Goal: Task Accomplishment & Management: Manage account settings

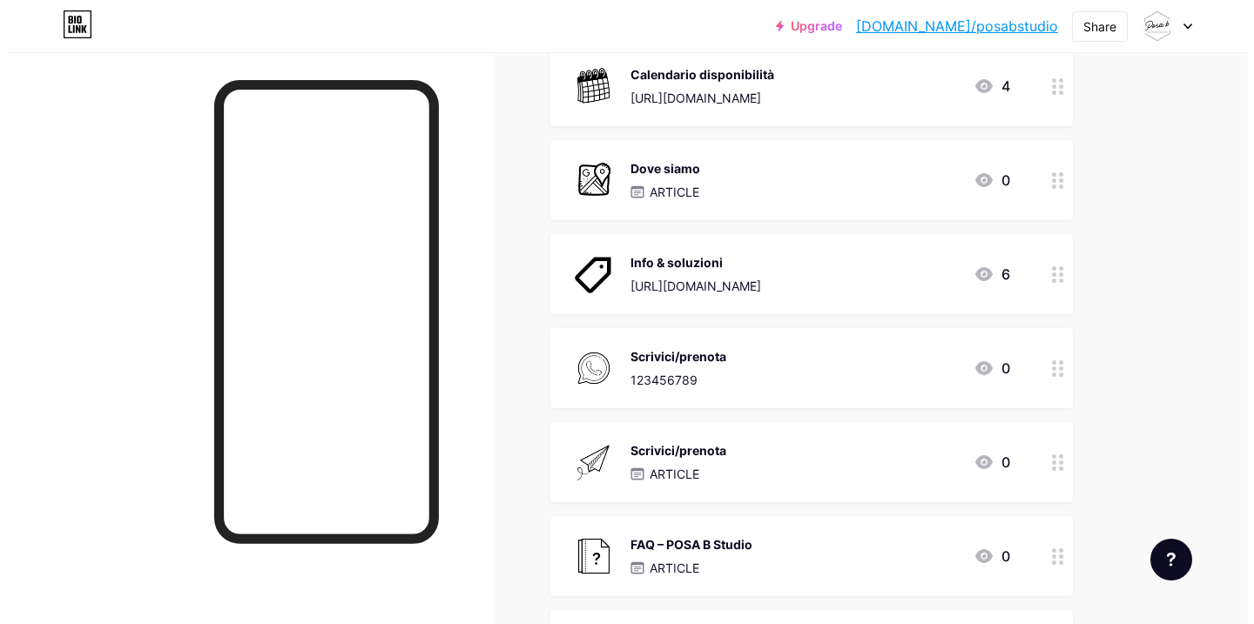
scroll to position [381, 0]
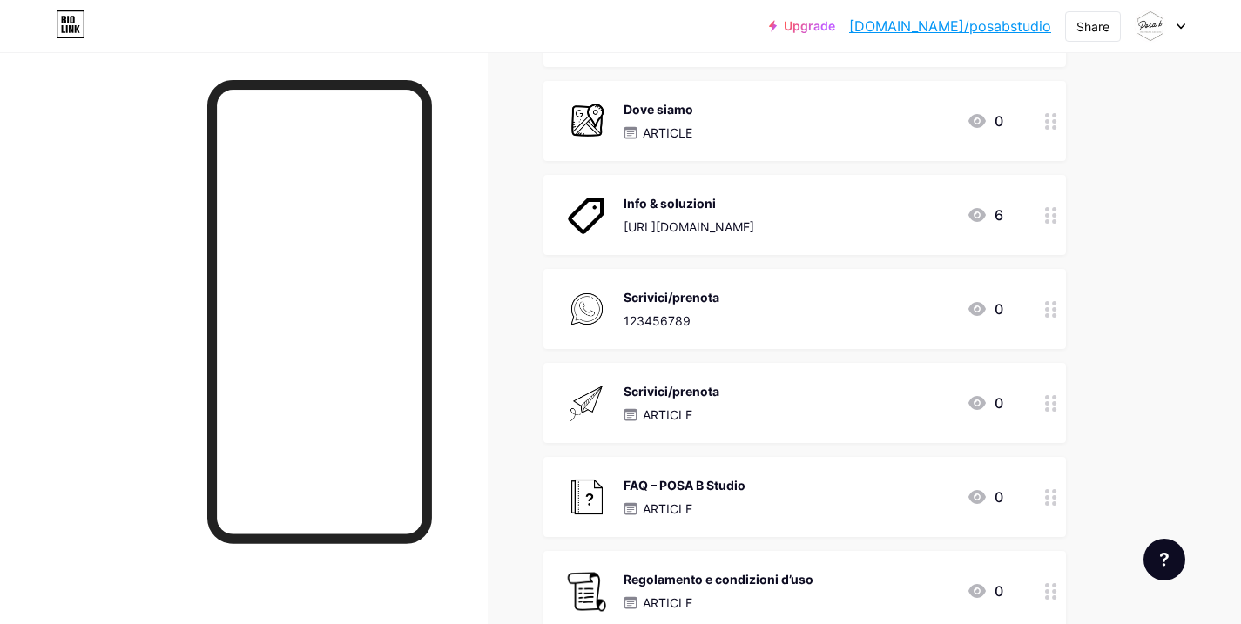
click at [718, 390] on div "Scrivici/prenota" at bounding box center [671, 391] width 96 height 18
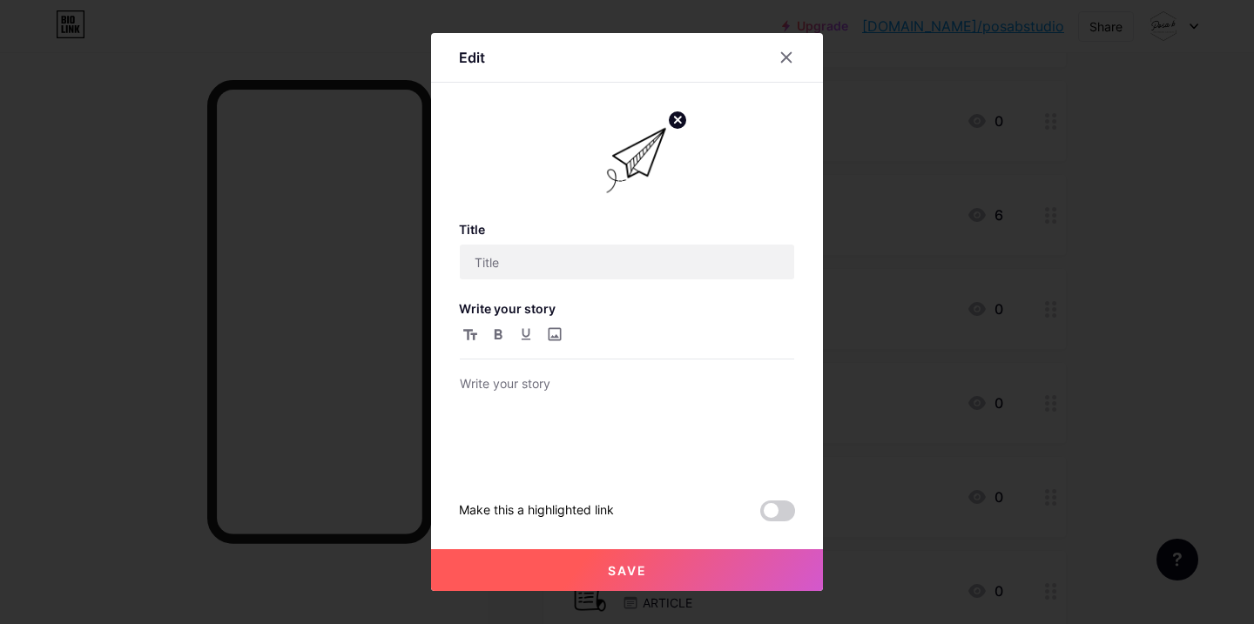
type input "Scrivici/prenota"
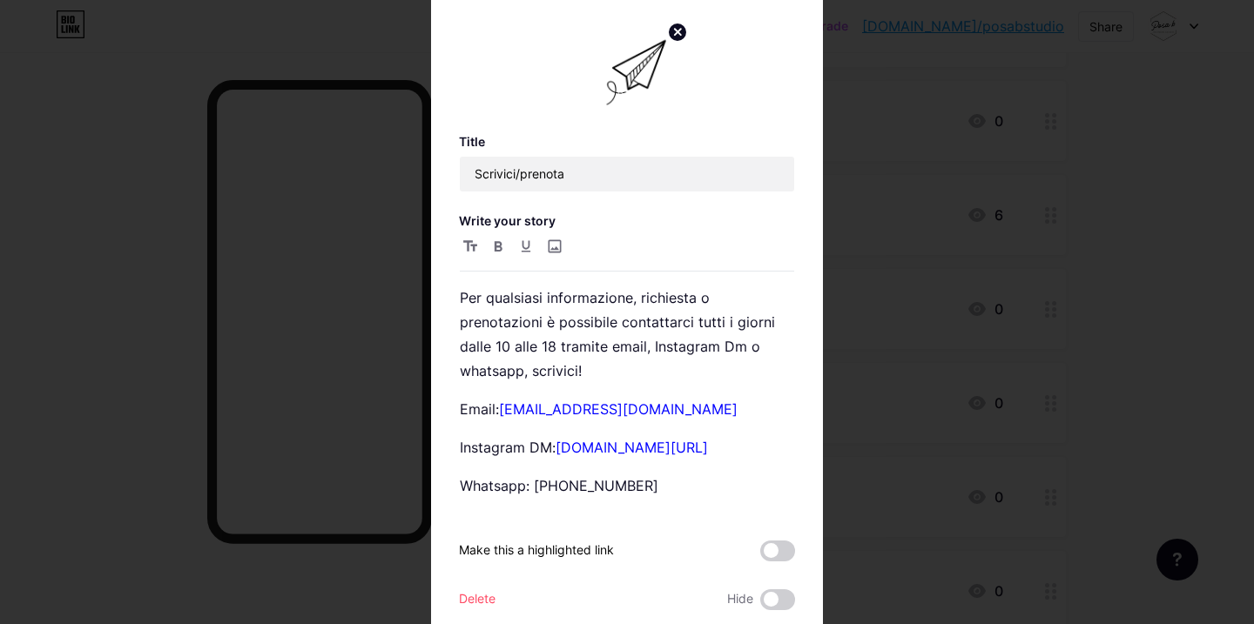
scroll to position [315, 0]
click at [700, 456] on link "[DOMAIN_NAME][URL]" at bounding box center [632, 447] width 152 height 17
drag, startPoint x: 729, startPoint y: 473, endPoint x: 679, endPoint y: 475, distance: 49.7
click at [679, 460] on p "Instagram DM: [DOMAIN_NAME][URL]" at bounding box center [627, 447] width 334 height 24
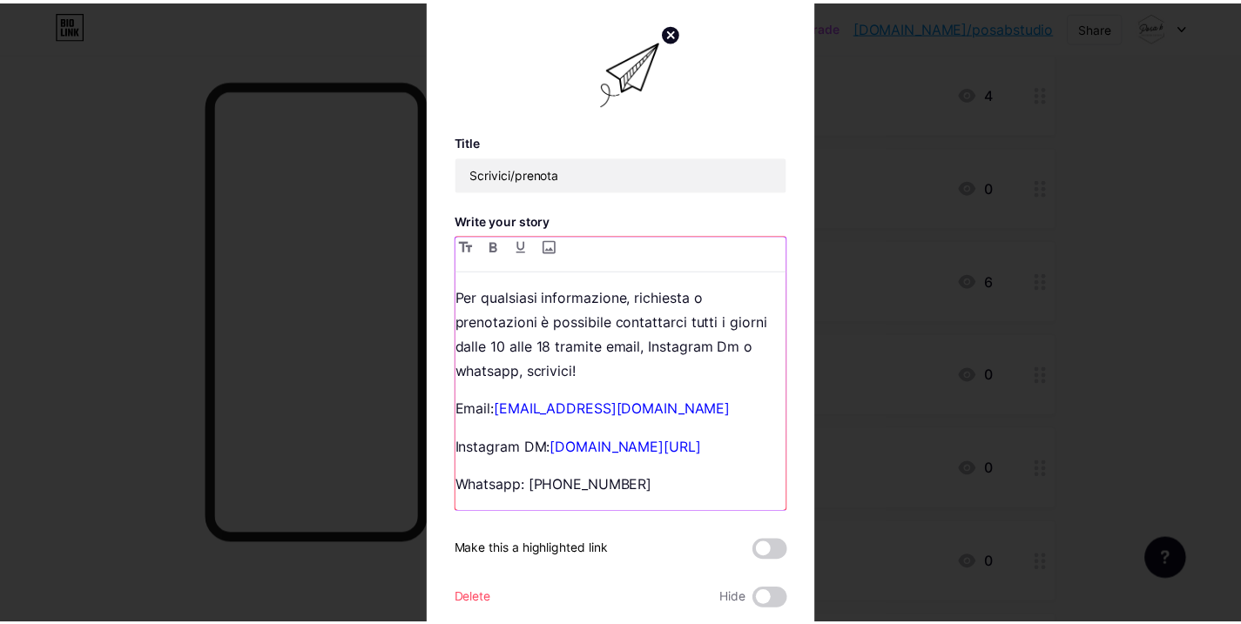
scroll to position [57, 0]
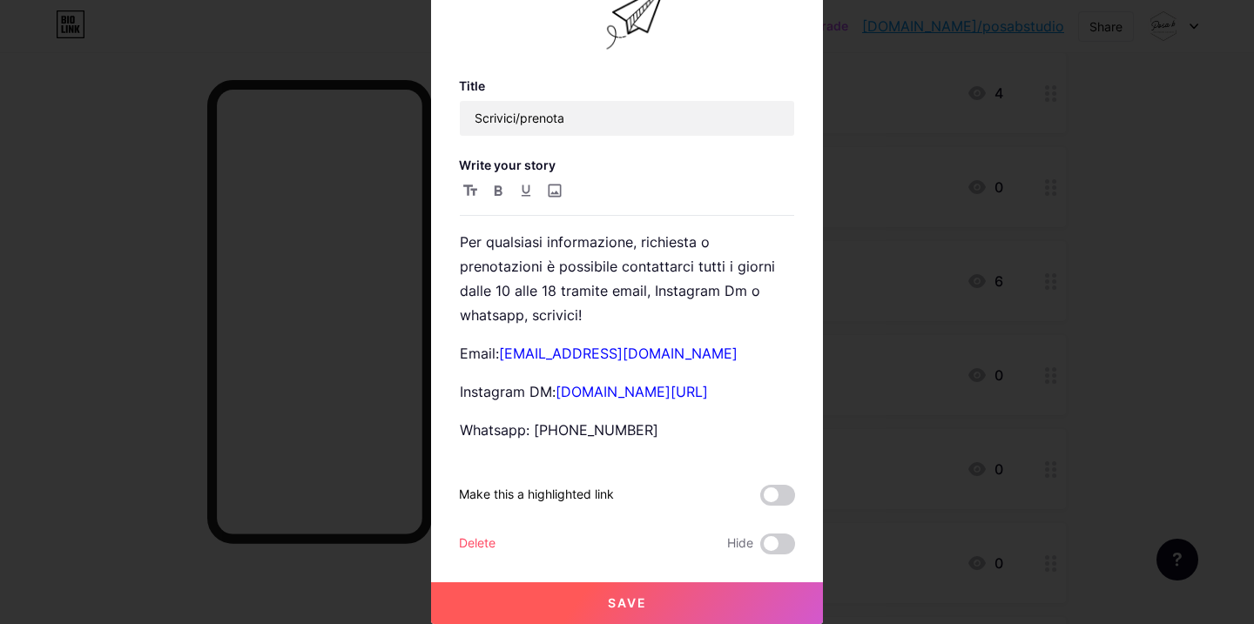
click at [685, 598] on button "Save" at bounding box center [627, 604] width 392 height 42
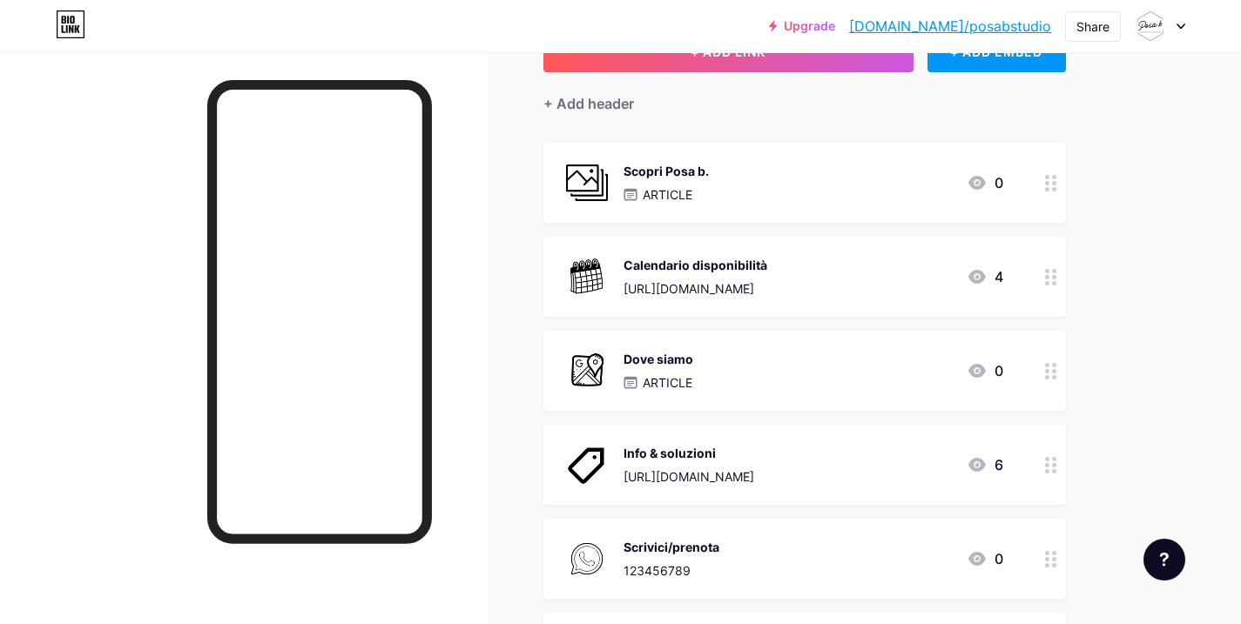
scroll to position [138, 0]
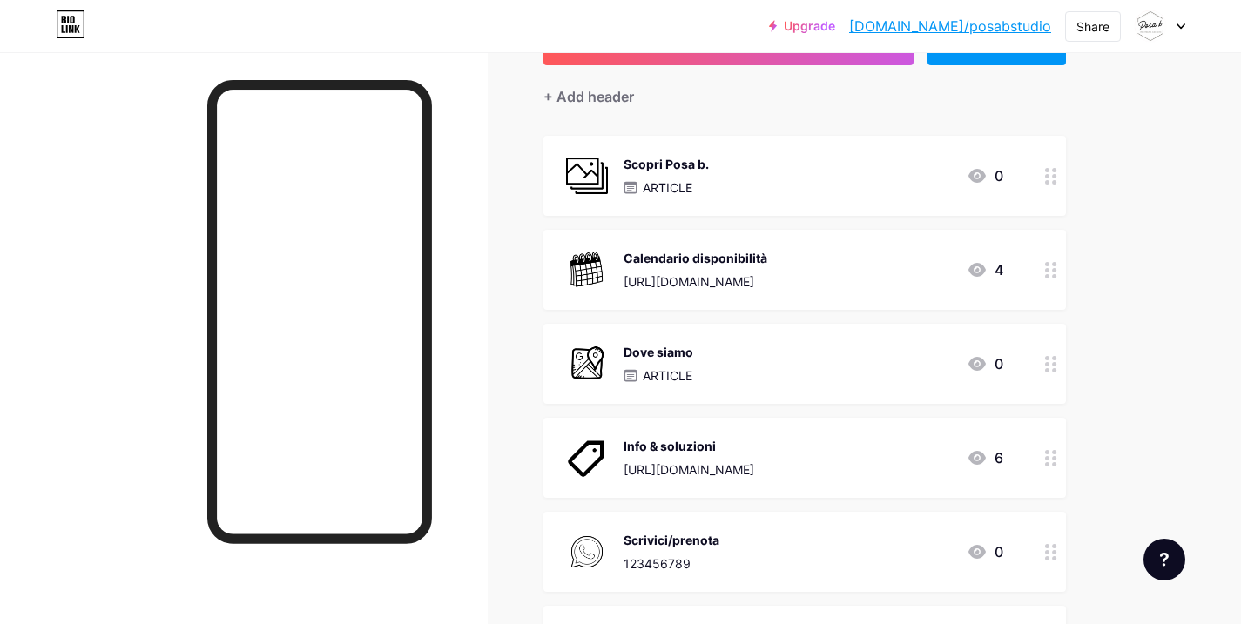
click at [705, 447] on div "Info & soluzioni" at bounding box center [688, 446] width 131 height 18
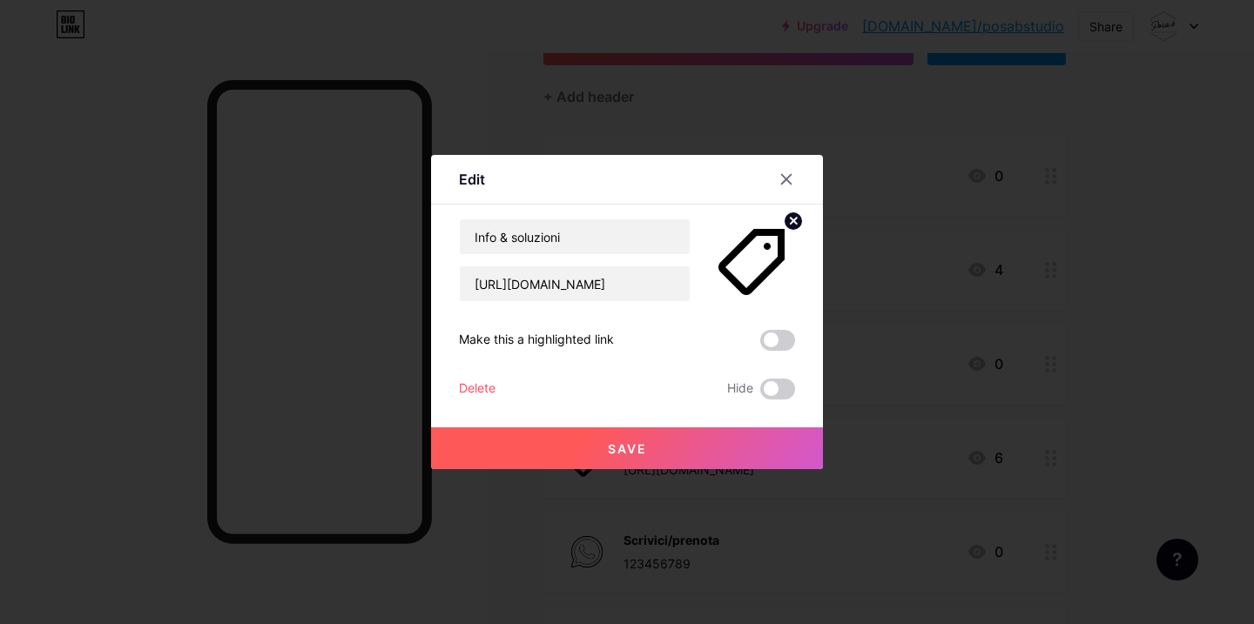
click at [175, 226] on div at bounding box center [627, 312] width 1254 height 624
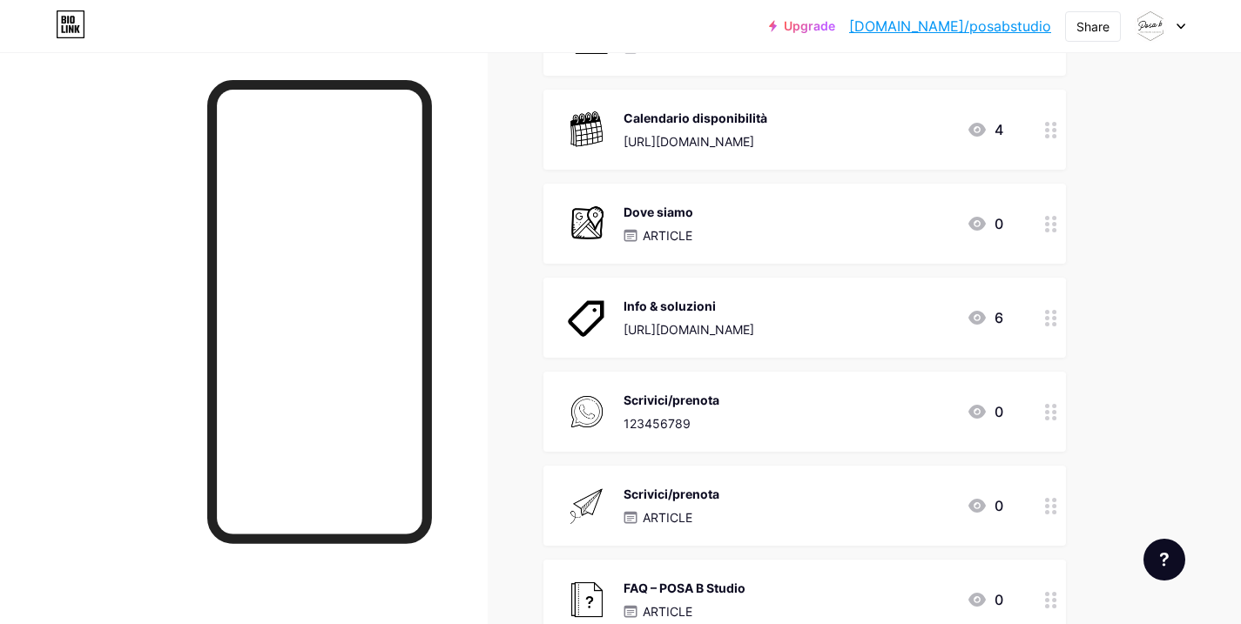
scroll to position [278, 0]
click at [753, 300] on div "Info & soluzioni" at bounding box center [688, 307] width 131 height 18
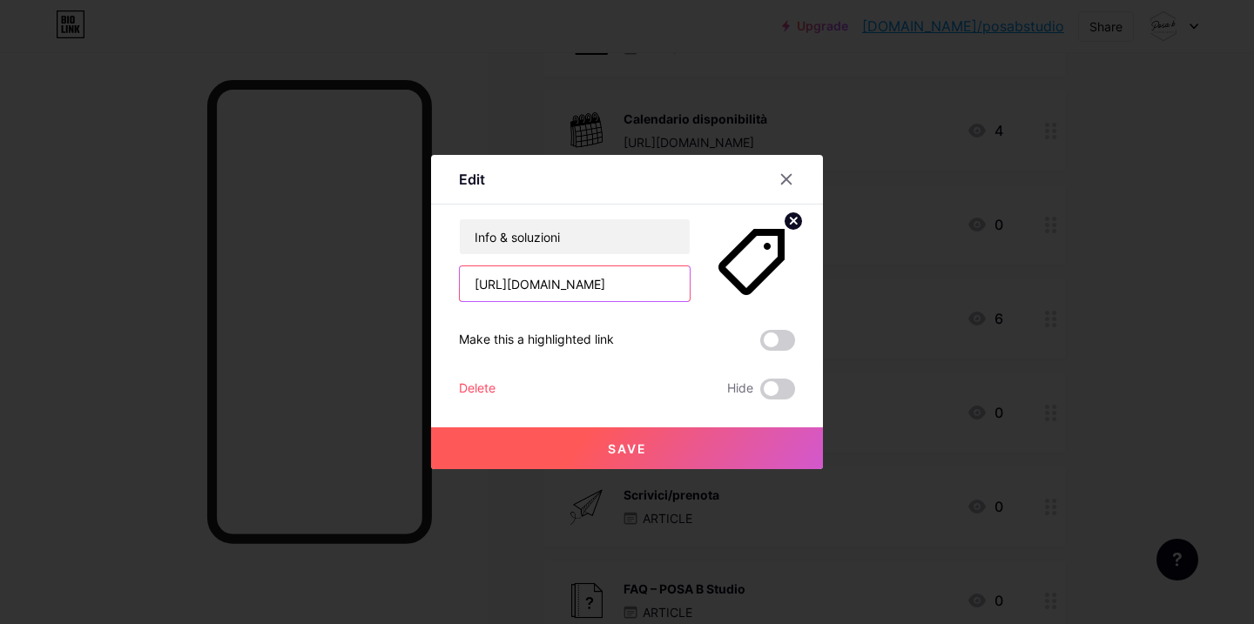
click at [554, 277] on input "https://drive.google.com/file/d/1kWAZOpNaAZ9Z0EUkvuVcA7v9wKaj3P88/view?usp=shar…" at bounding box center [575, 283] width 230 height 35
click at [555, 280] on input "https://drive.google.com/file/d/1kWAZOpNaAZ9Z0EUkvuVcA7v9wKaj3P88/view?usp=shar…" at bounding box center [575, 283] width 230 height 35
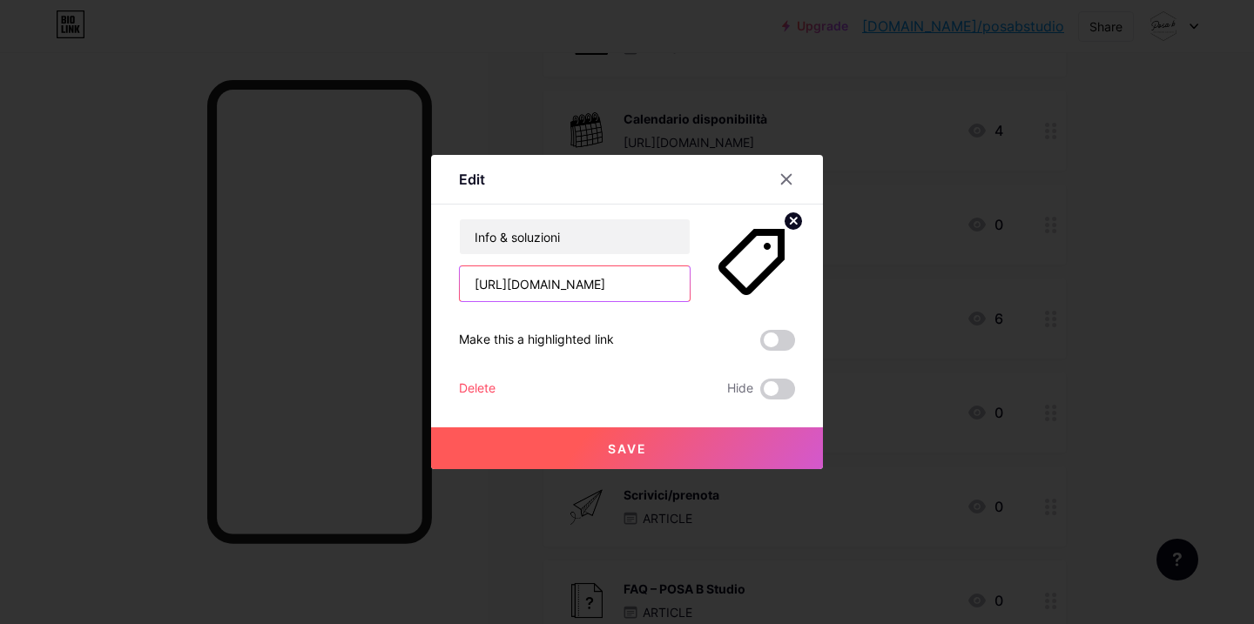
click at [555, 280] on input "[URL][DOMAIN_NAME]" at bounding box center [575, 283] width 230 height 35
click at [488, 280] on input "text" at bounding box center [575, 283] width 230 height 35
click at [488, 284] on input "text" at bounding box center [575, 283] width 230 height 35
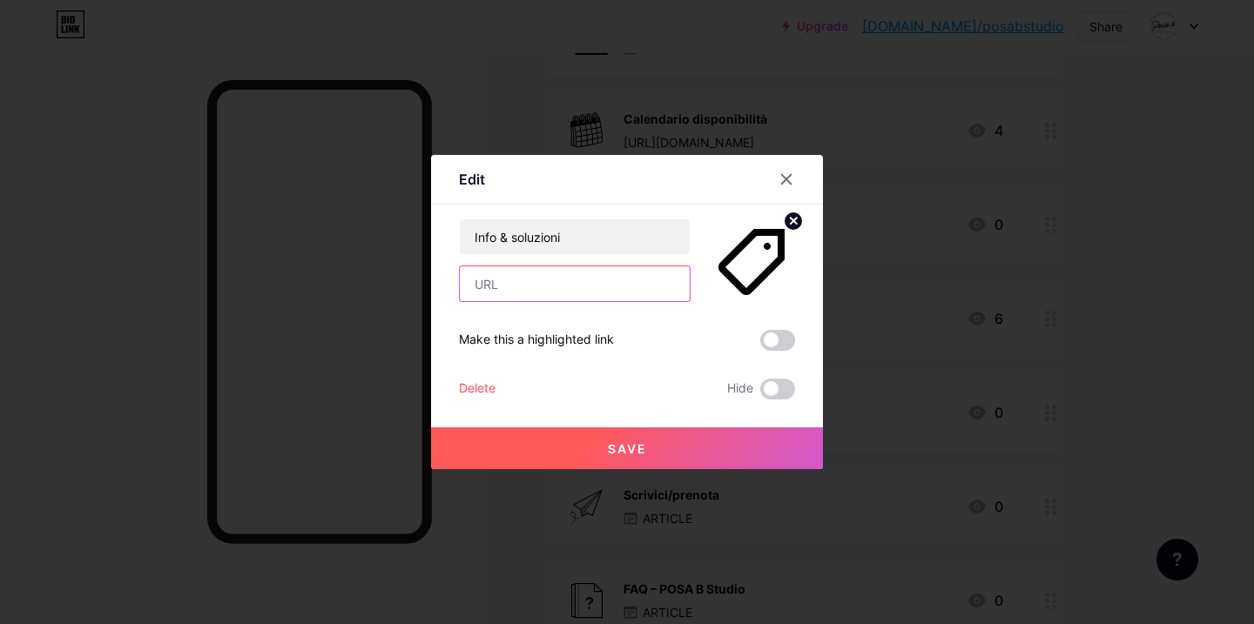
click at [488, 284] on input "text" at bounding box center [575, 283] width 230 height 35
paste input "https://drive.google.com/file/d/17KkNWgpgraQtfw7TPBC5BtMP1g3LhojE/view?usp=shar…"
drag, startPoint x: 585, startPoint y: 297, endPoint x: 414, endPoint y: 306, distance: 171.8
click at [414, 305] on div "Edit Content YouTube Play YouTube video without leaving your page. ADD Vimeo Pl…" at bounding box center [627, 312] width 1254 height 624
type input "https://drive.google.com/file/d/17KkNWgpgraQtfw7TPBC5BtMP1g3LhojE/view?usp=shar…"
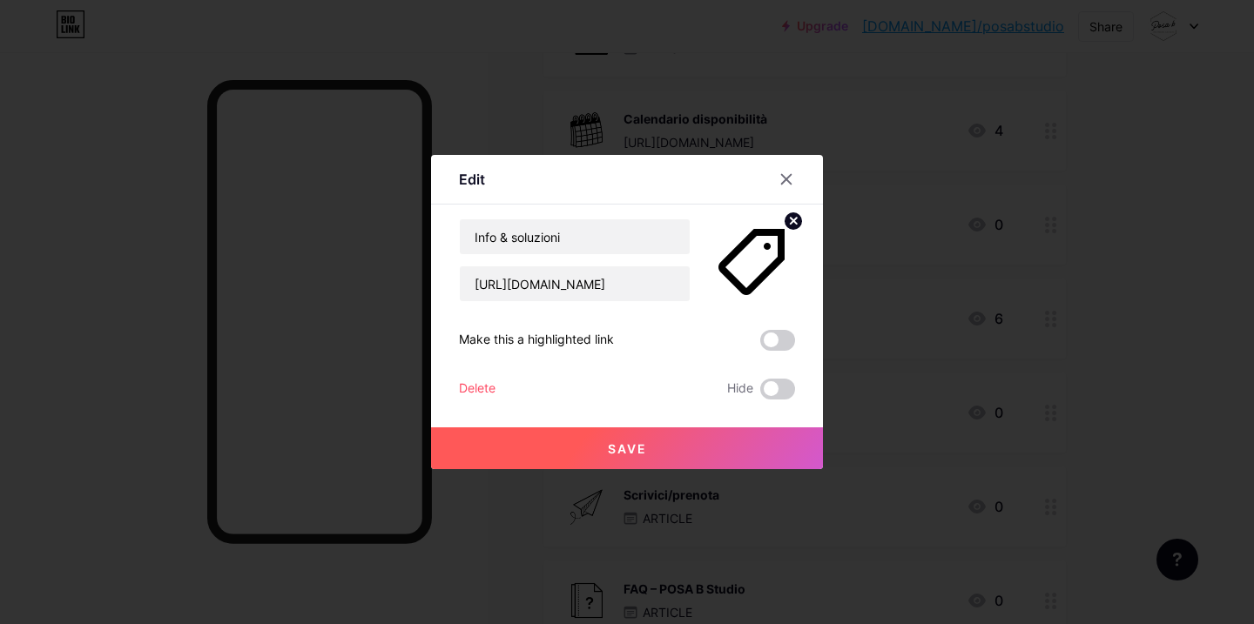
click at [617, 450] on span "Save" at bounding box center [627, 448] width 39 height 15
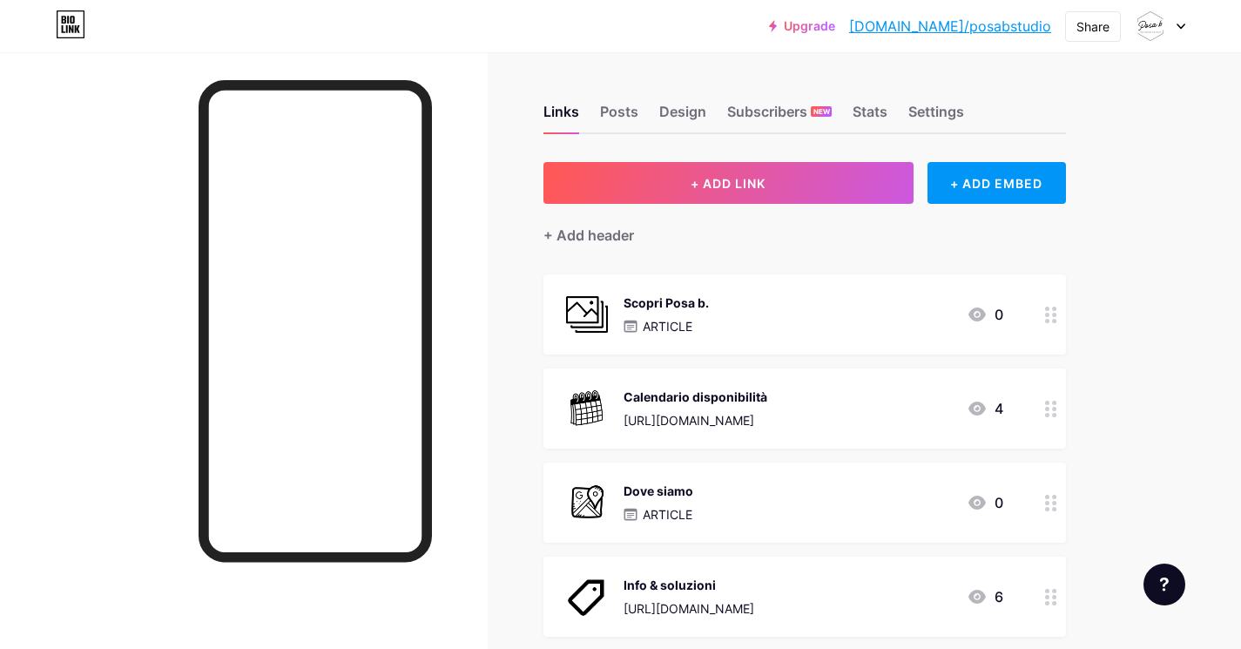
click at [741, 321] on div "Scopri Posa b. ARTICLE 0" at bounding box center [783, 314] width 439 height 45
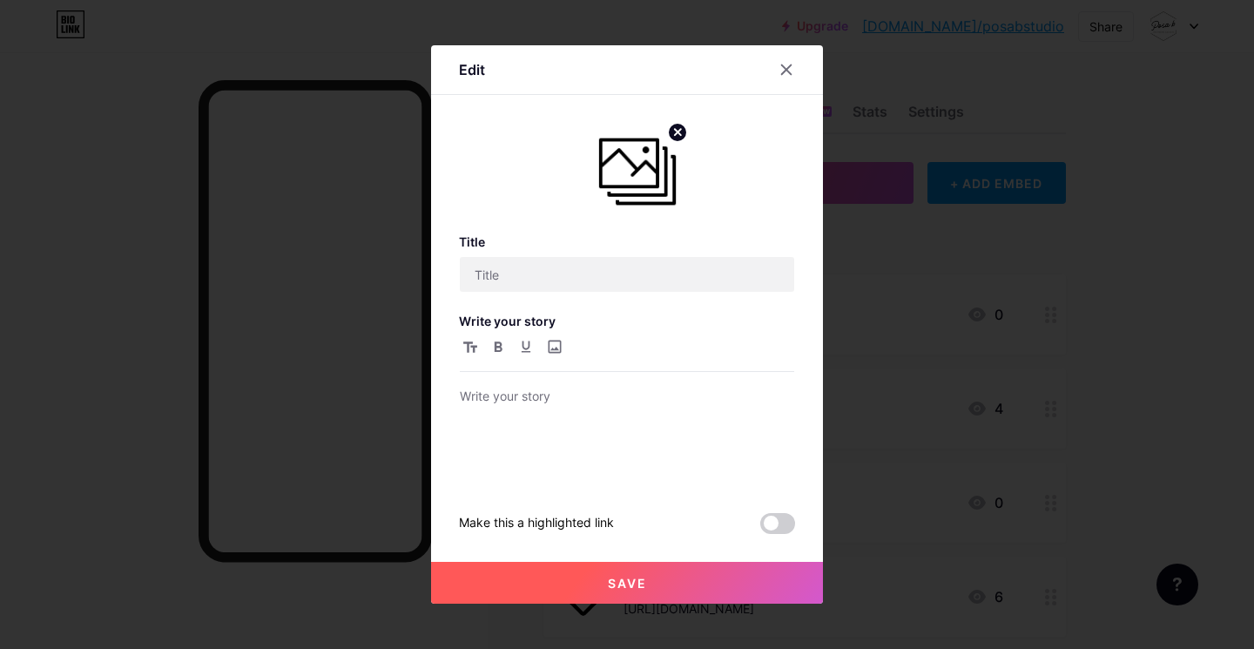
click at [996, 94] on div at bounding box center [627, 324] width 1254 height 649
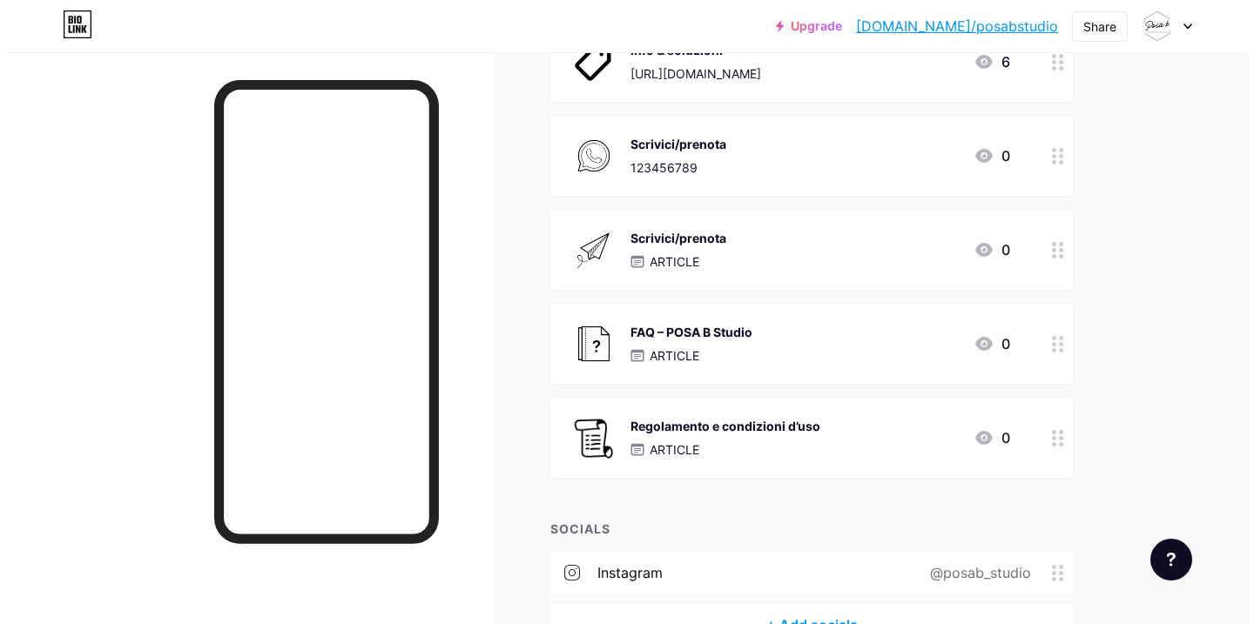
scroll to position [536, 0]
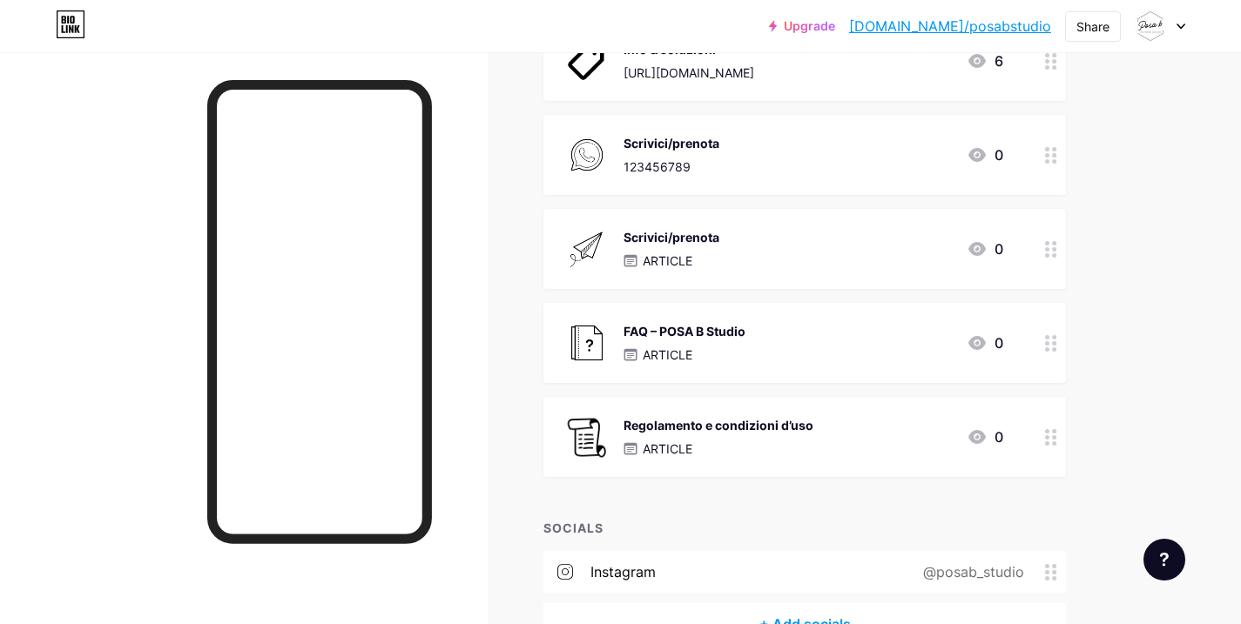
click at [681, 453] on p "ARTICLE" at bounding box center [668, 449] width 50 height 18
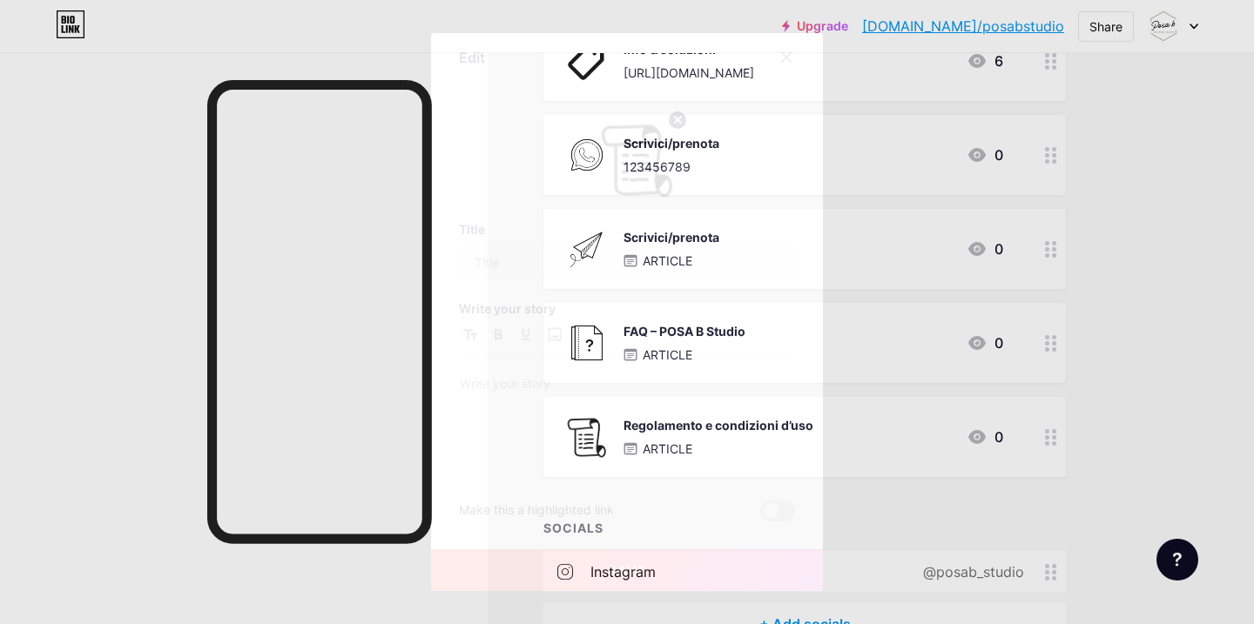
type input "Regolamento e condizioni d’uso"
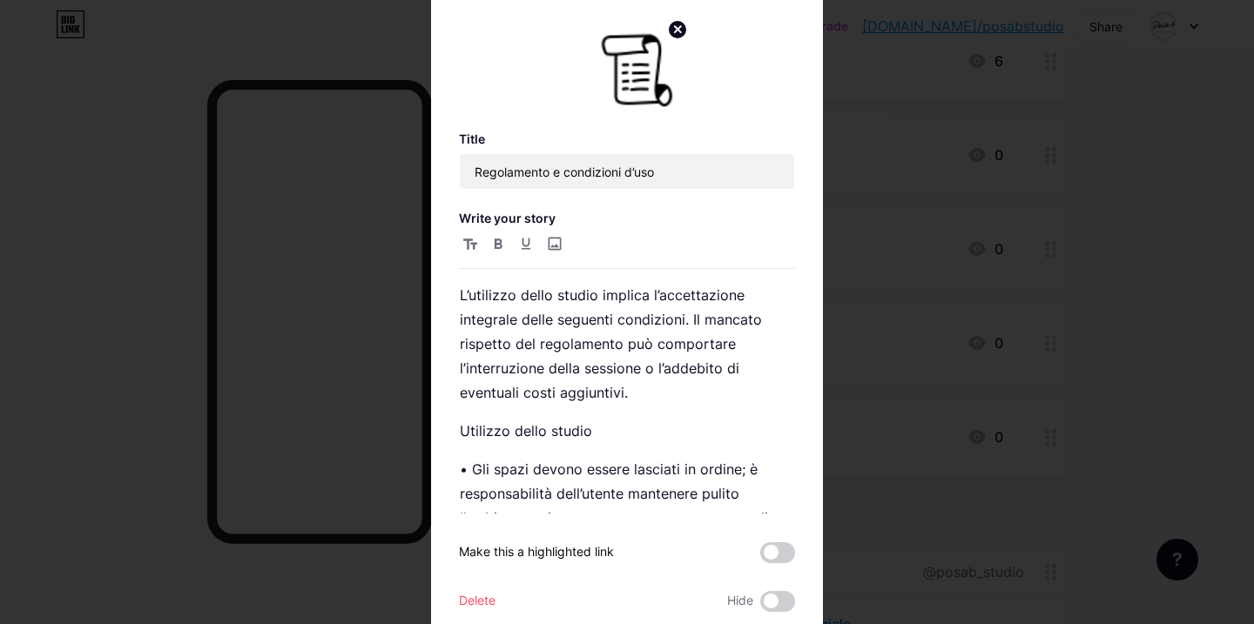
scroll to position [469, 0]
click at [513, 427] on p "Utilizzo dello studio" at bounding box center [627, 431] width 334 height 24
click at [514, 427] on p "Utilizzo dello studio" at bounding box center [627, 431] width 334 height 24
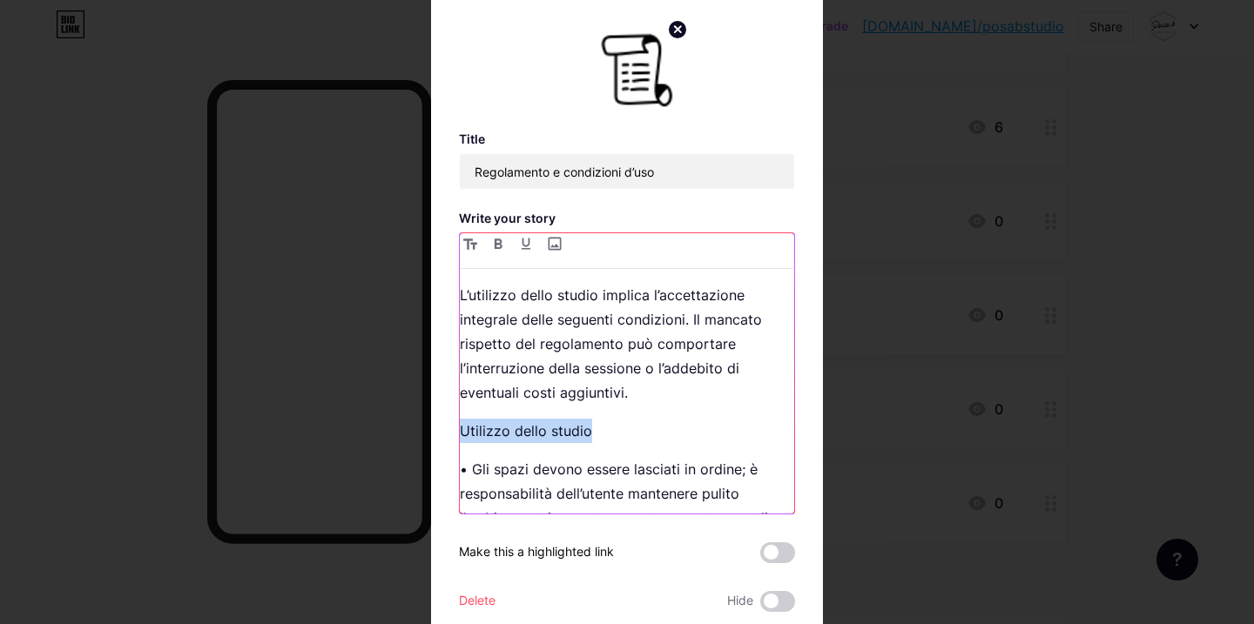
click at [514, 427] on p "Utilizzo dello studio" at bounding box center [627, 431] width 334 height 24
click at [496, 237] on button "button" at bounding box center [498, 243] width 21 height 21
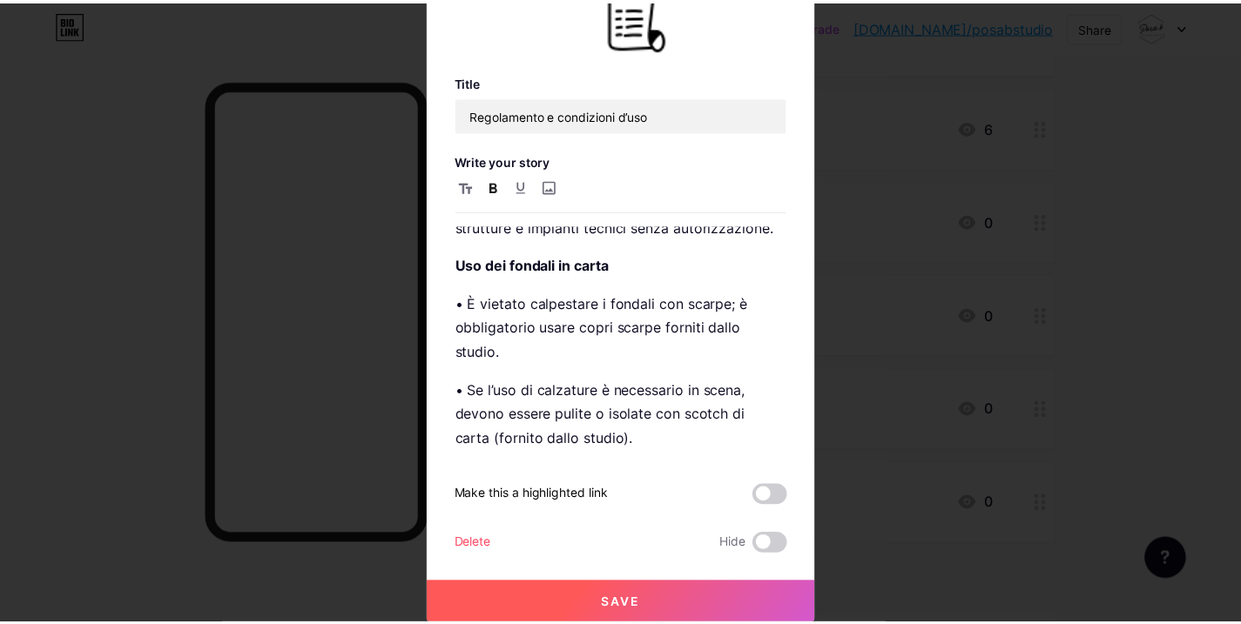
scroll to position [57, 0]
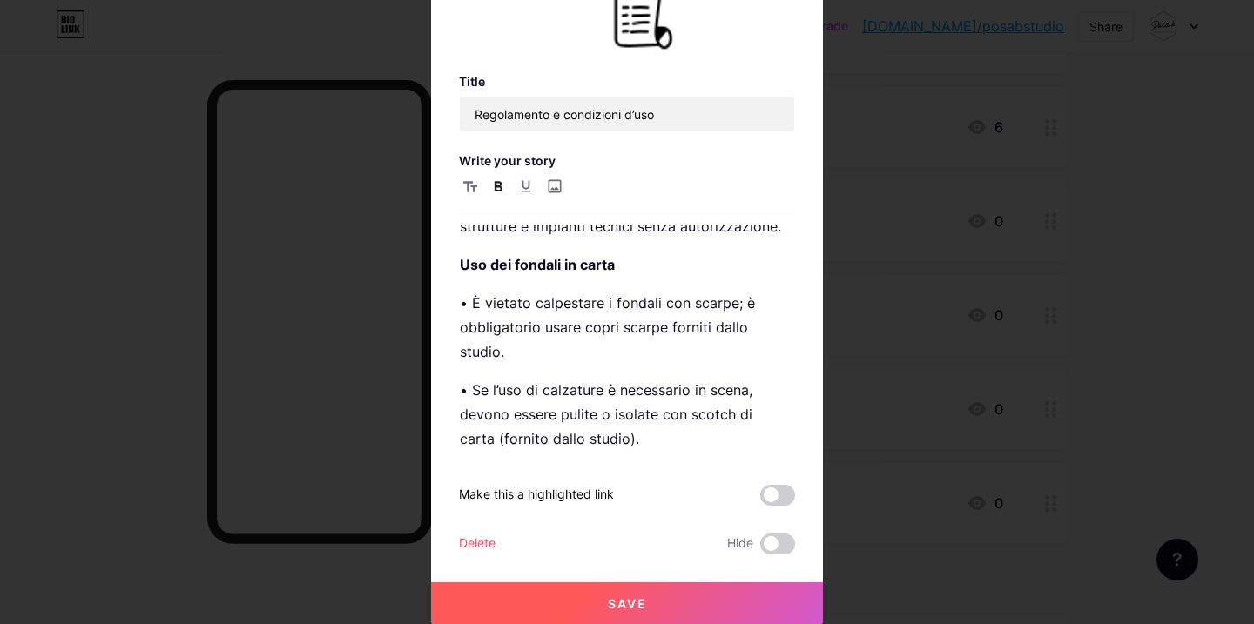
click at [617, 599] on span "Save" at bounding box center [627, 603] width 39 height 15
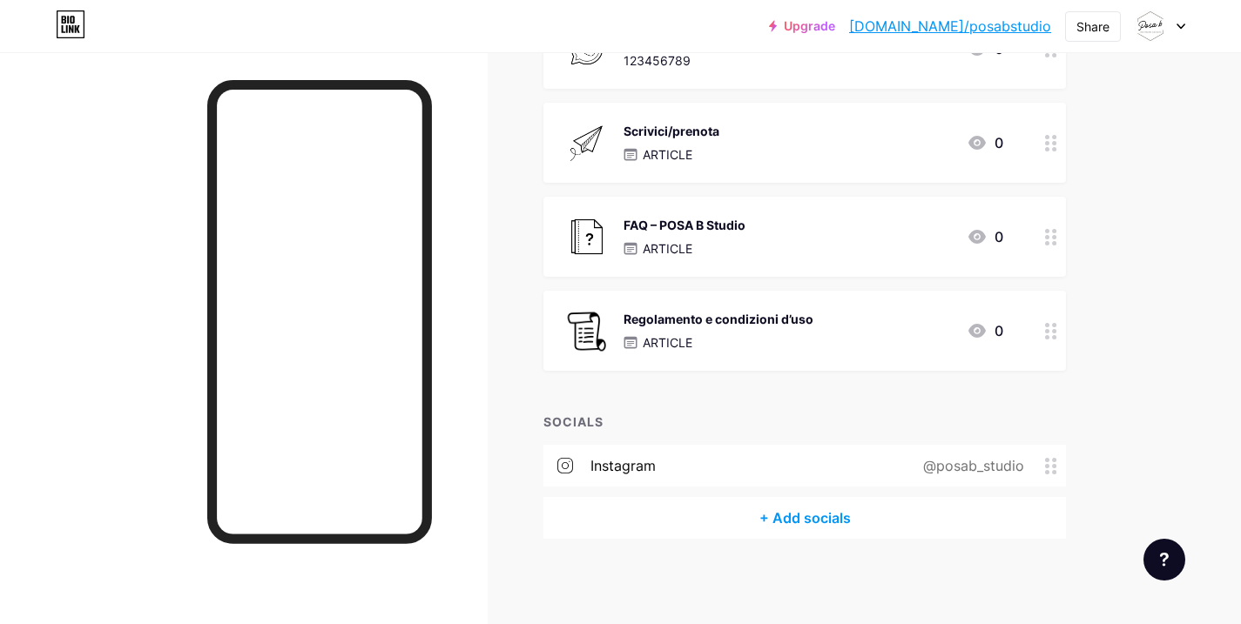
scroll to position [643, 0]
